Goal: Task Accomplishment & Management: Complete application form

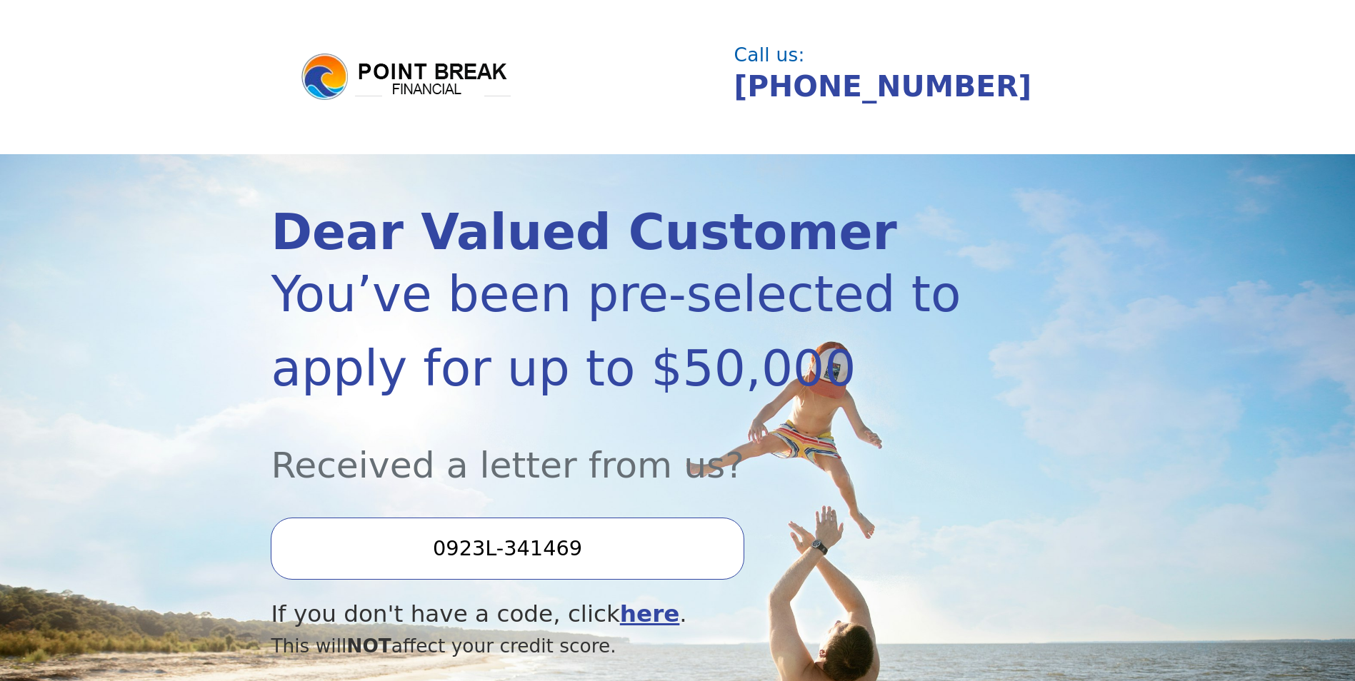
click at [623, 544] on input "0923L-341469" at bounding box center [507, 548] width 473 height 61
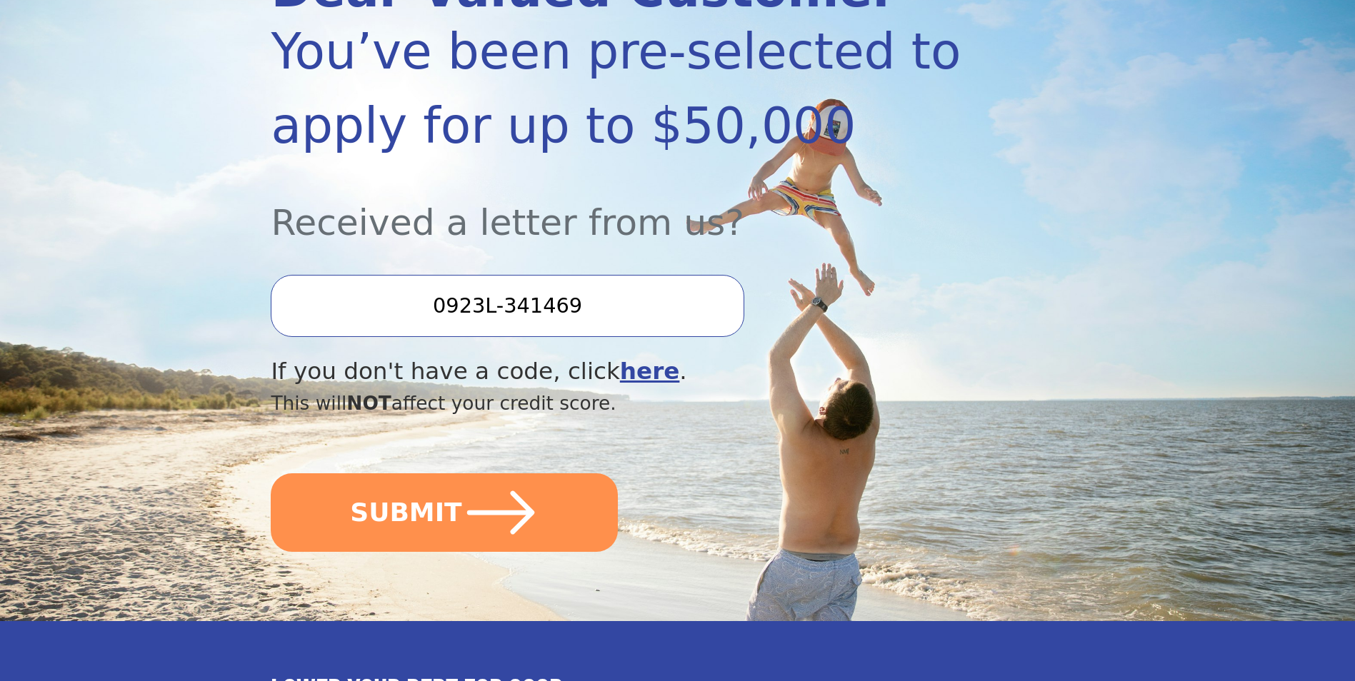
scroll to position [246, 0]
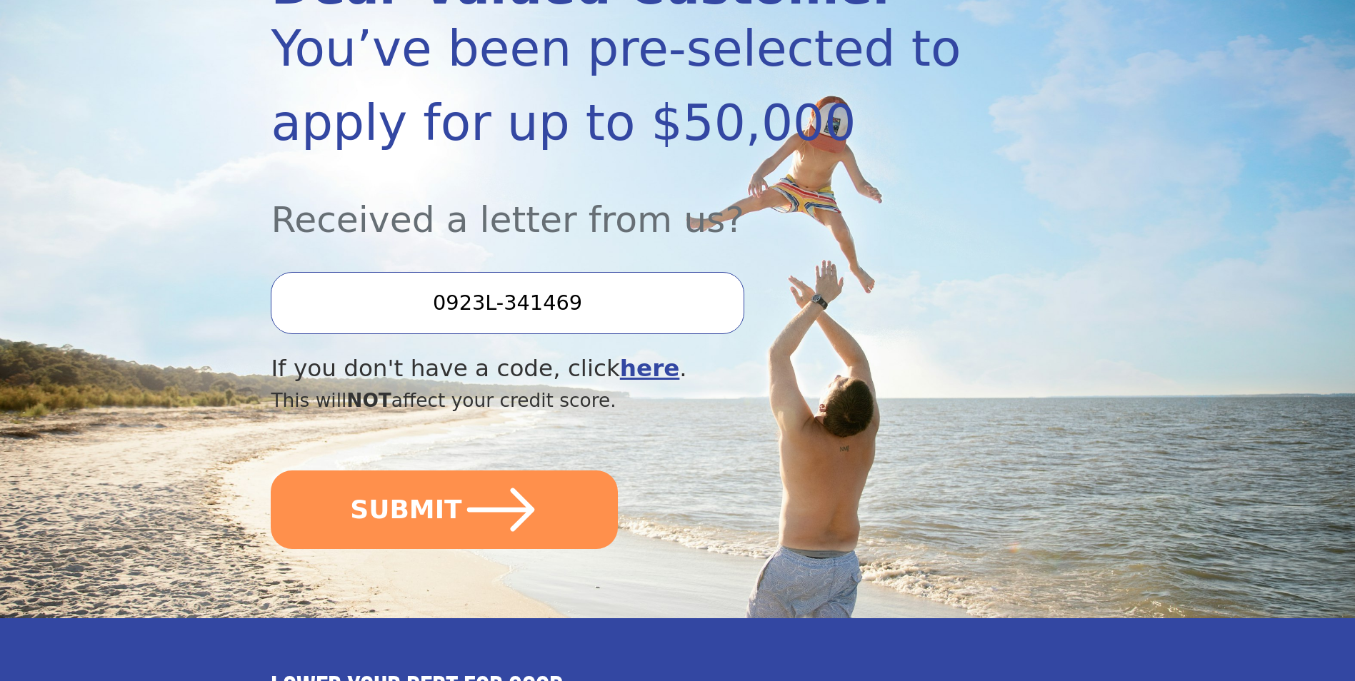
drag, startPoint x: 448, startPoint y: 501, endPoint x: 843, endPoint y: 498, distance: 395.7
click at [449, 500] on button "SUBMIT" at bounding box center [444, 510] width 347 height 79
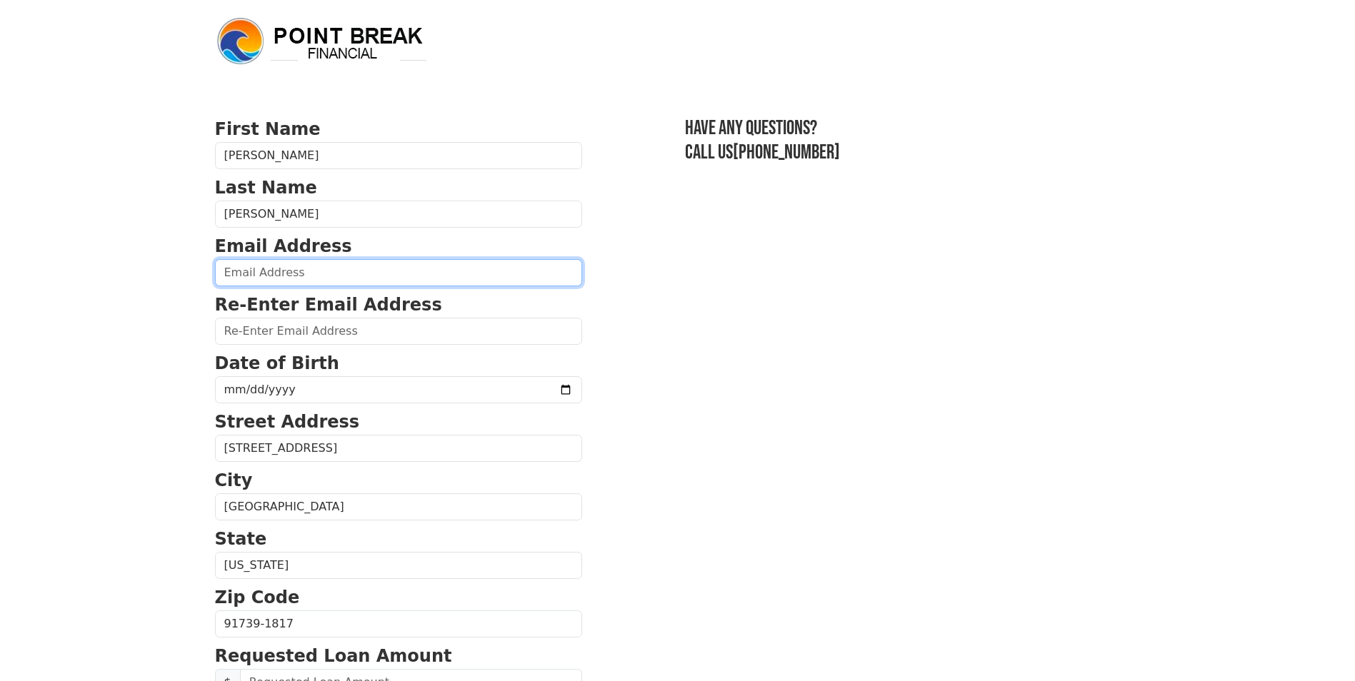
click at [390, 273] on input "email" at bounding box center [398, 272] width 367 height 27
type input "melindalizcano@gmail.com"
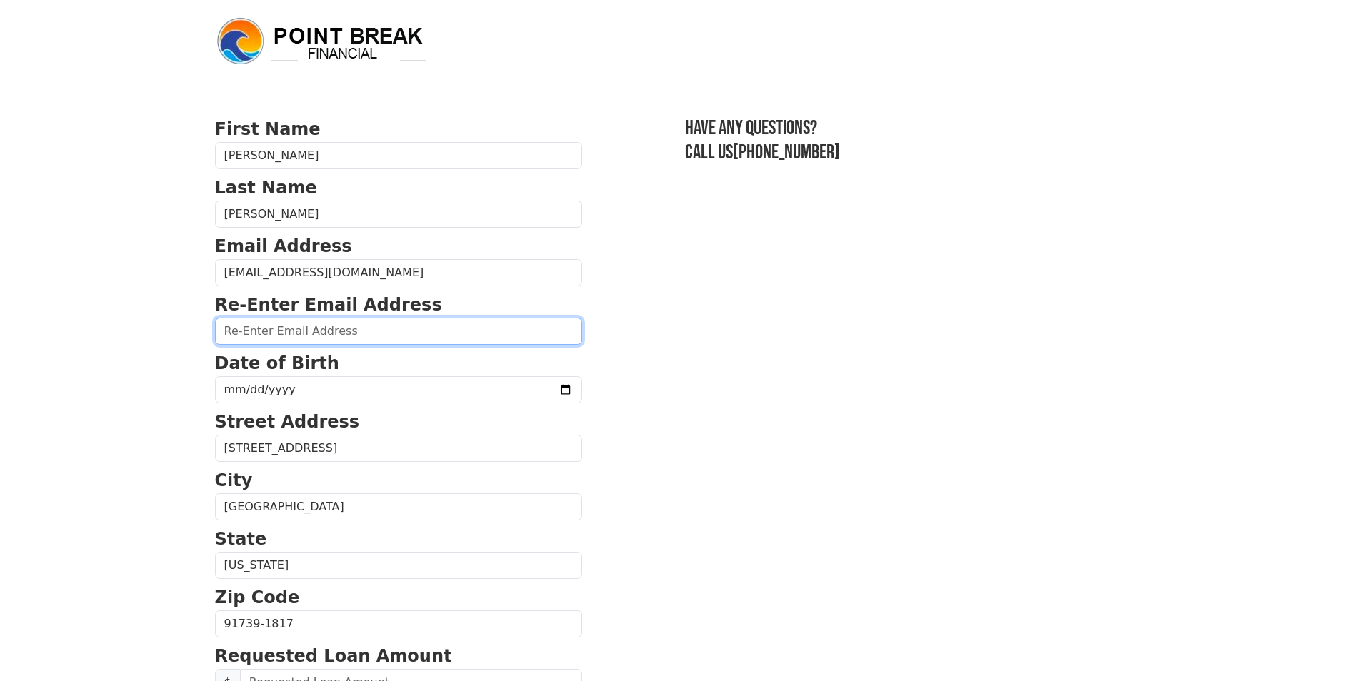
type input "melindalizcano@gmail.com"
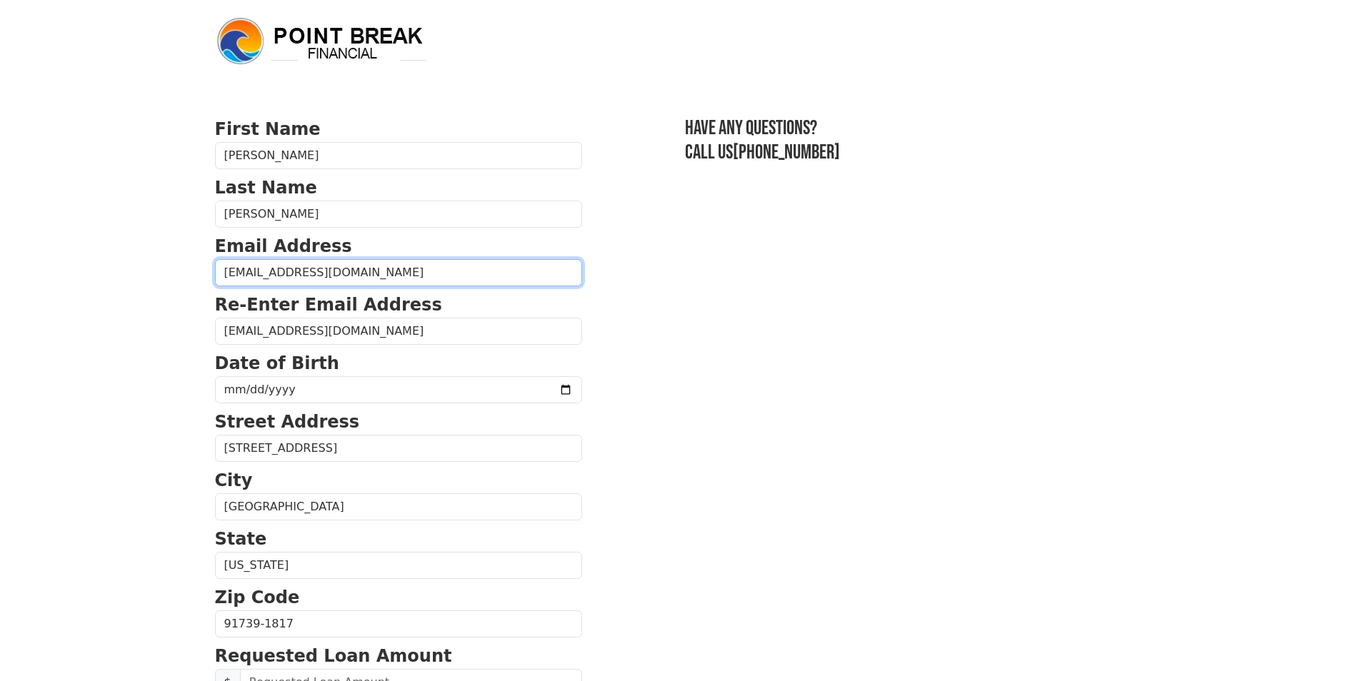
type input "(714) 579-9448"
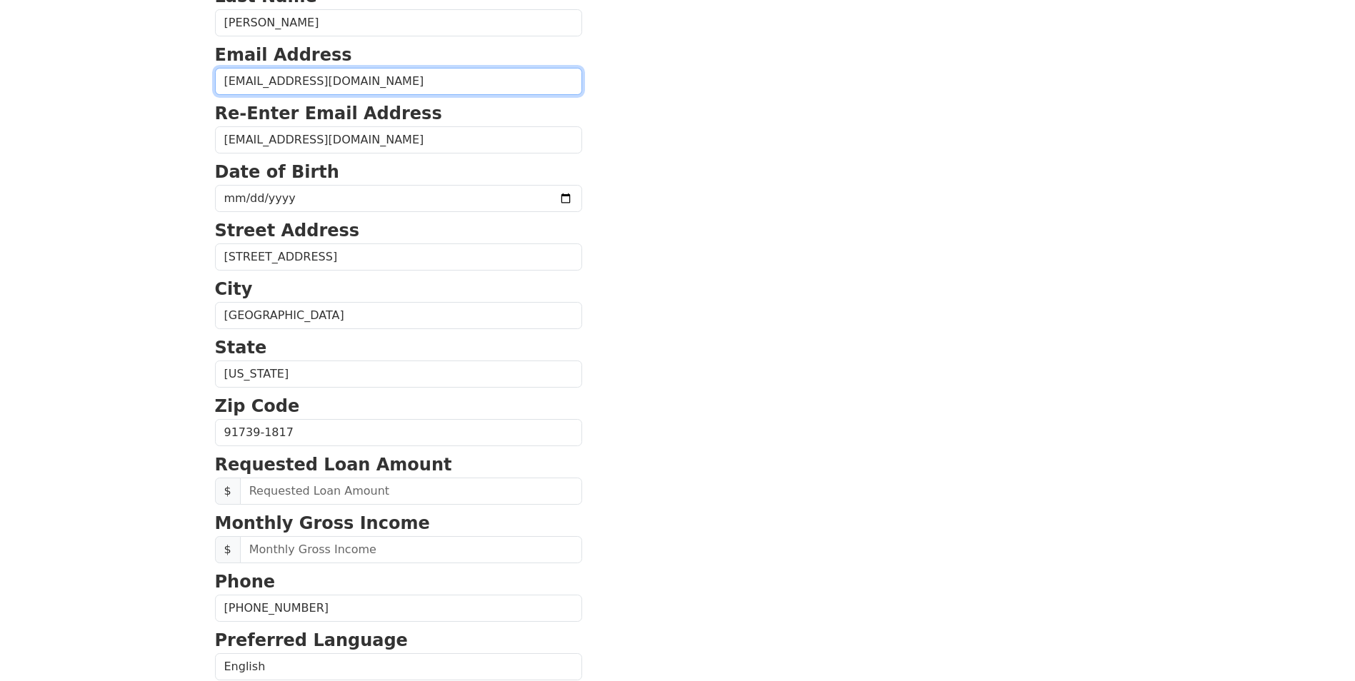
scroll to position [166, 0]
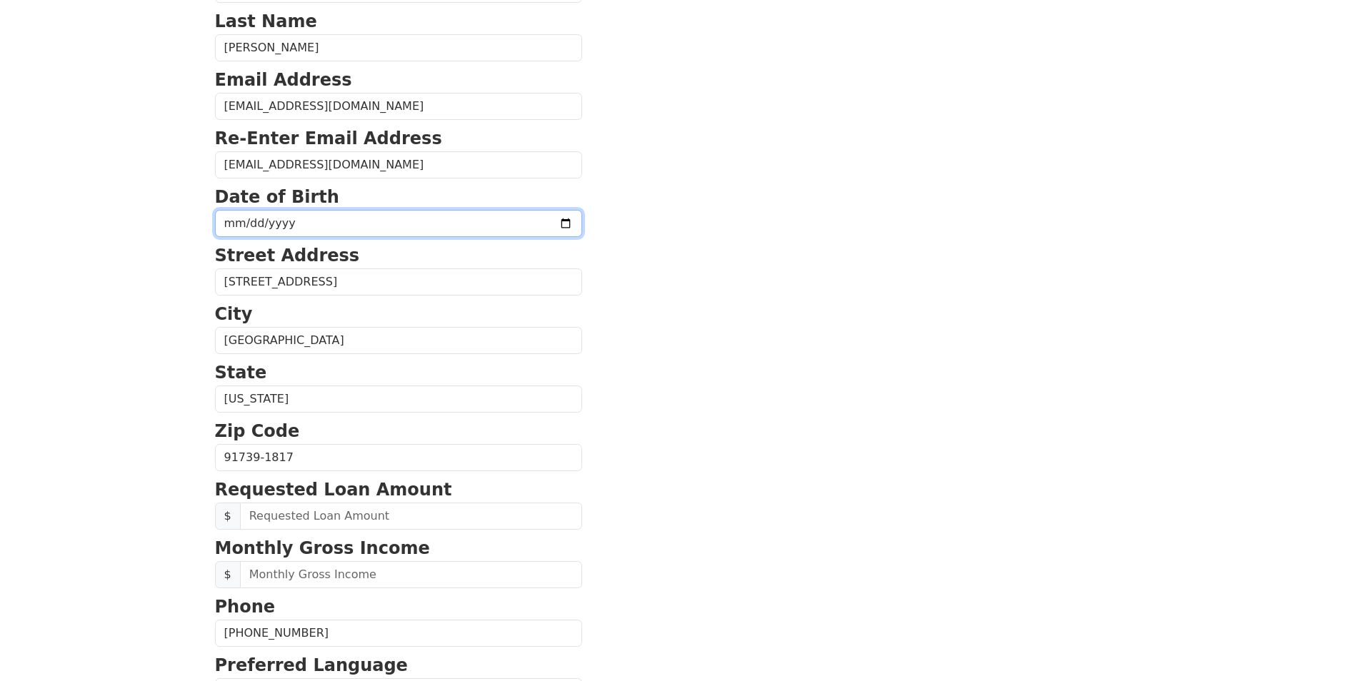
click at [230, 224] on input "date" at bounding box center [398, 223] width 367 height 27
type input "1978-10-18"
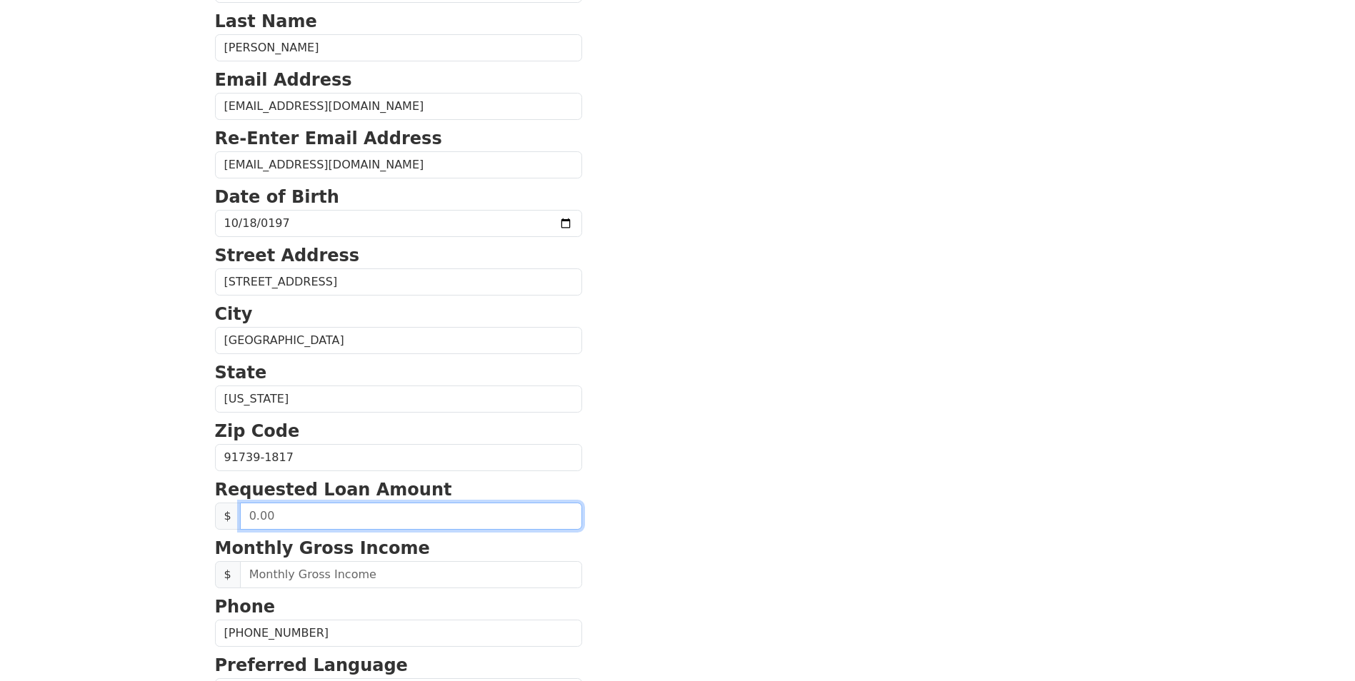
drag, startPoint x: 339, startPoint y: 515, endPoint x: 196, endPoint y: 489, distance: 145.1
click at [196, 489] on body "First Name Melinda Last Name Lizcano Email Address melindalizcano@gmail.com Re-…" at bounding box center [677, 174] width 1355 height 681
type input "35,000.00"
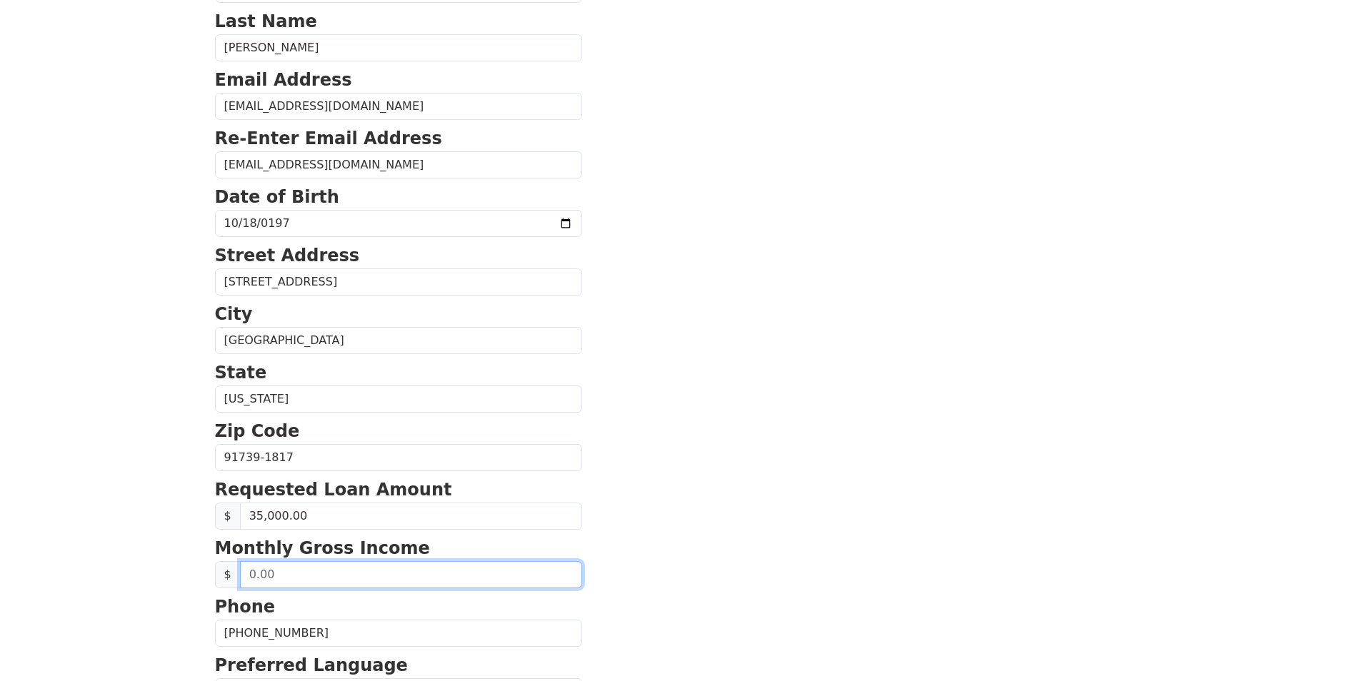
drag, startPoint x: 327, startPoint y: 583, endPoint x: 188, endPoint y: 546, distance: 144.0
click at [188, 515] on html "First Name Melinda Last Name Lizcano Email Address melindalizcano@gmail.com Re-…" at bounding box center [677, 174] width 1355 height 681
type input "33,000.00"
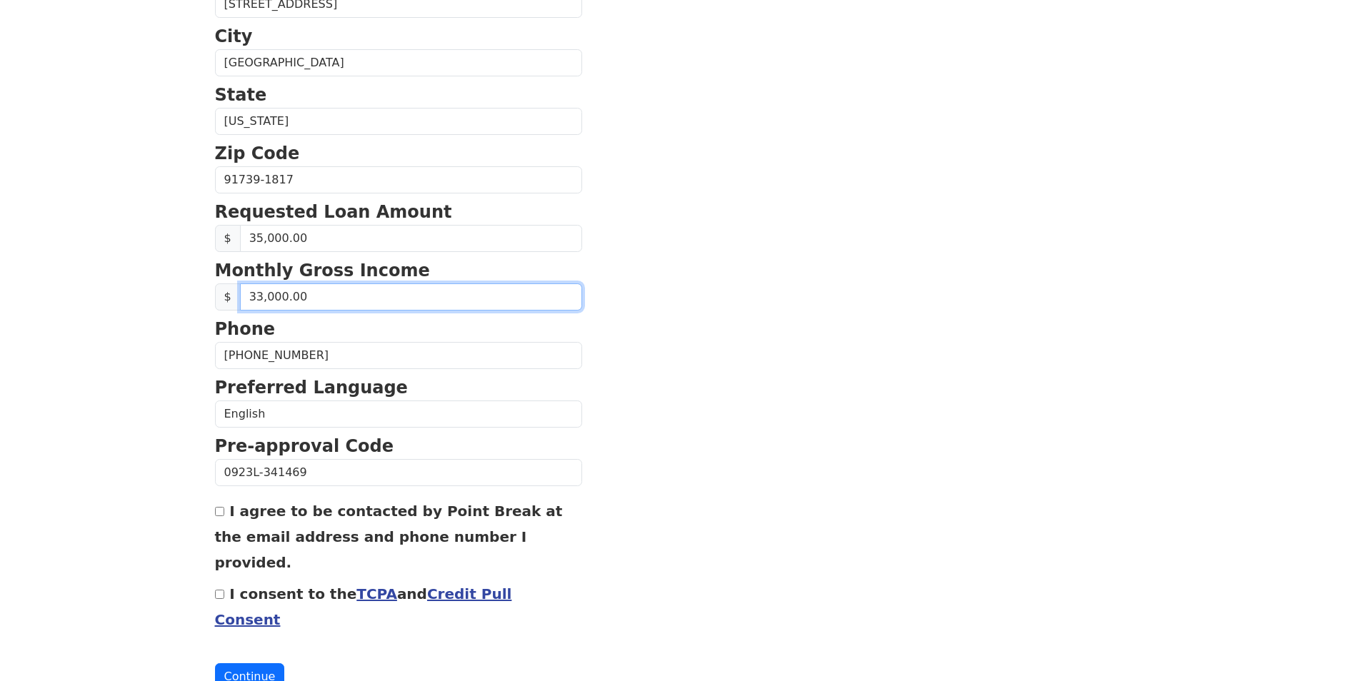
scroll to position [456, 0]
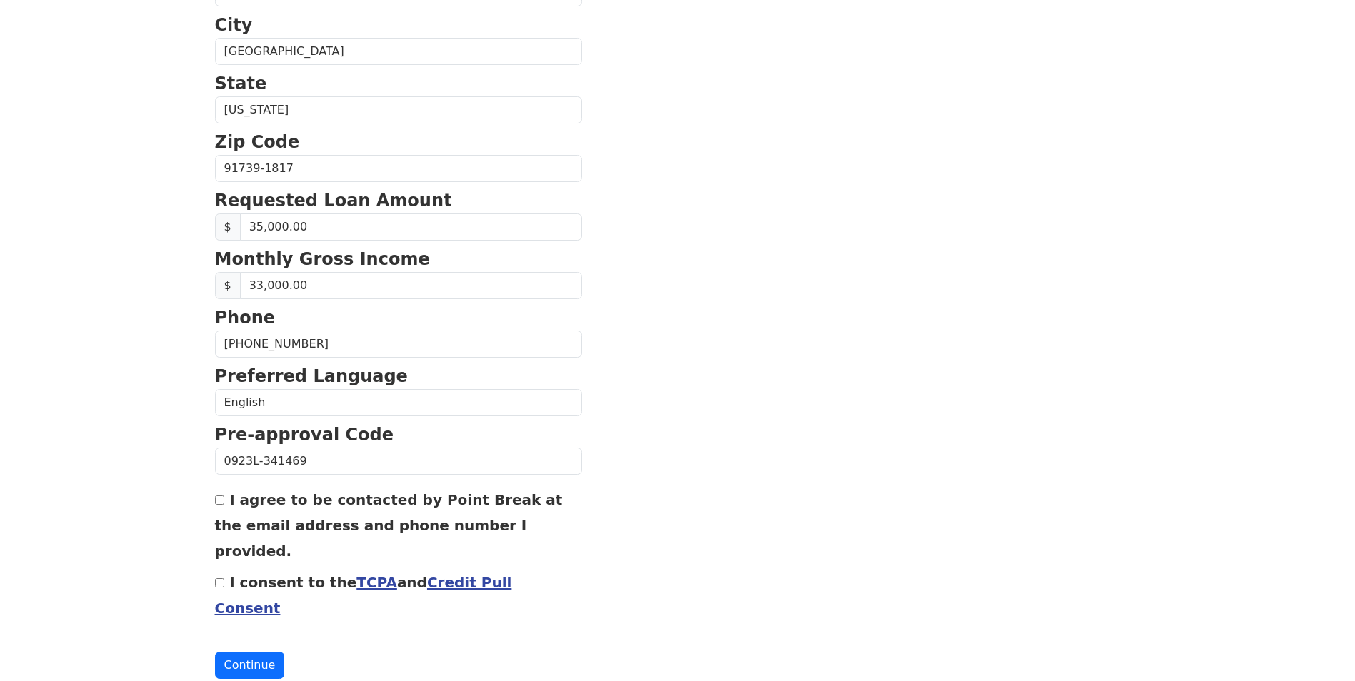
click at [215, 502] on input "I agree to be contacted by Point Break at the email address and phone number I …" at bounding box center [219, 500] width 9 height 9
checkbox input "true"
click at [225, 569] on div "I consent to the TCPA and Credit Pull Consent" at bounding box center [398, 594] width 367 height 51
click at [214, 556] on div "First Name Melinda Last Name Lizcano Email Address melindalizcano@gmail.com Re-…" at bounding box center [677, 137] width 943 height 1186
click at [218, 579] on input "I consent to the TCPA and Credit Pull Consent" at bounding box center [219, 583] width 9 height 9
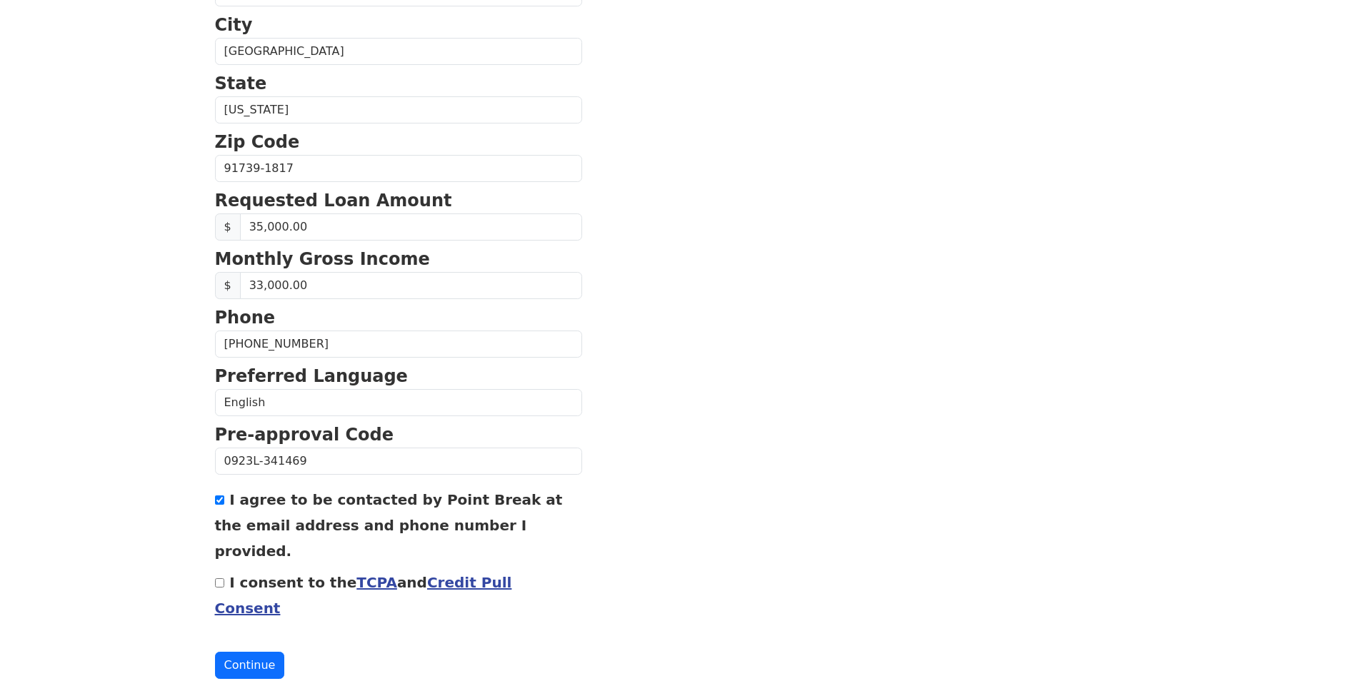
checkbox input "true"
click at [256, 652] on button "Continue" at bounding box center [250, 665] width 70 height 27
